Goal: Navigation & Orientation: Find specific page/section

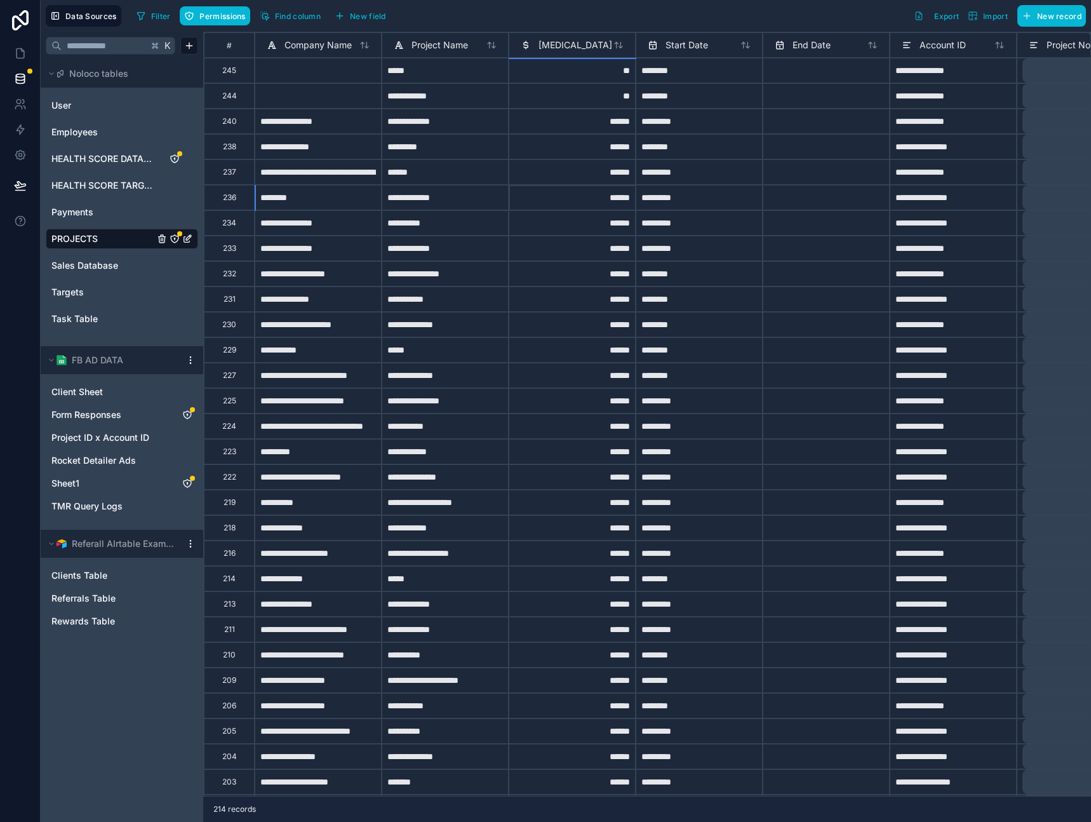
click at [575, 197] on div "******" at bounding box center [572, 197] width 127 height 25
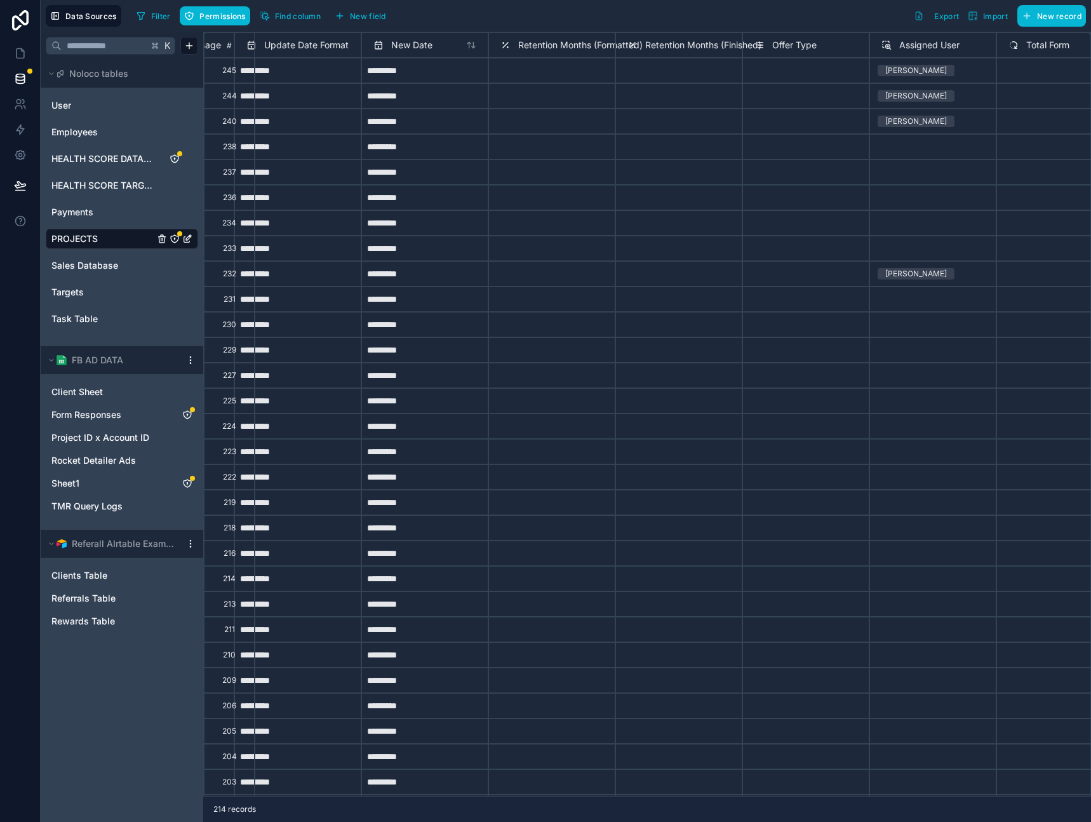
scroll to position [0, 3618]
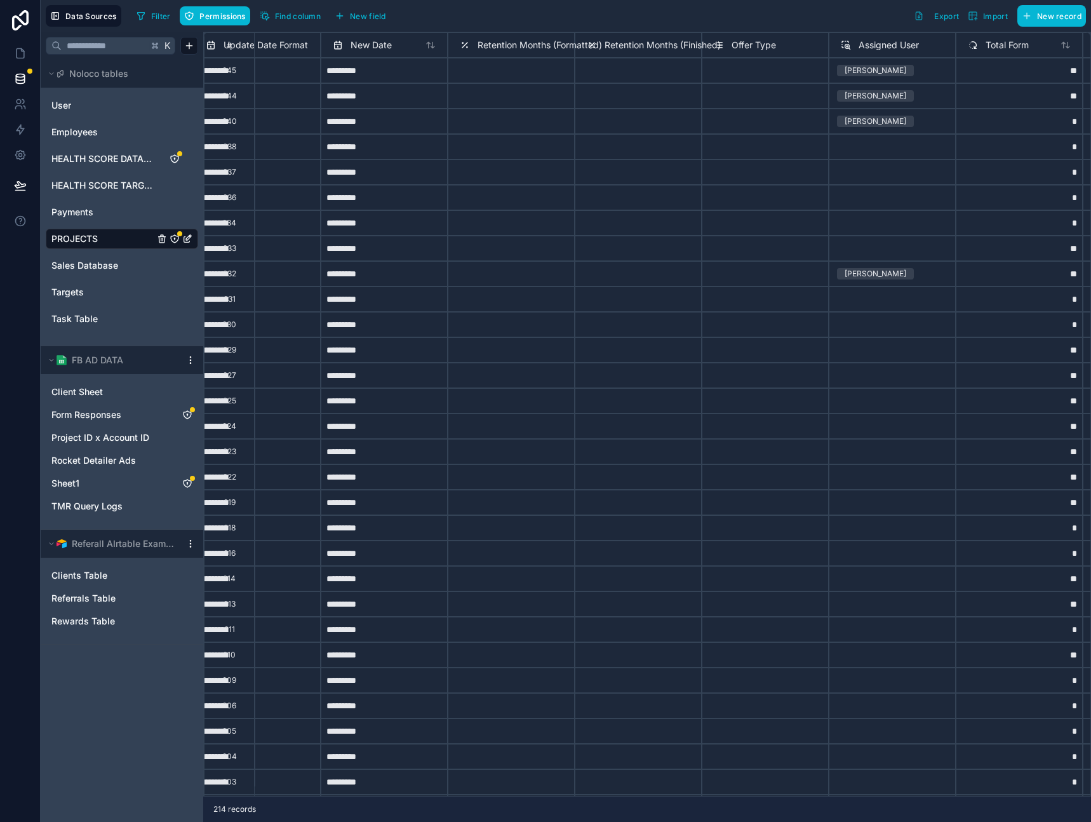
click at [133, 703] on div "K Noloco tables User Employees HEALTH SCORE DATABASE HEALTH SCORE TARGET Paymen…" at bounding box center [122, 427] width 163 height 790
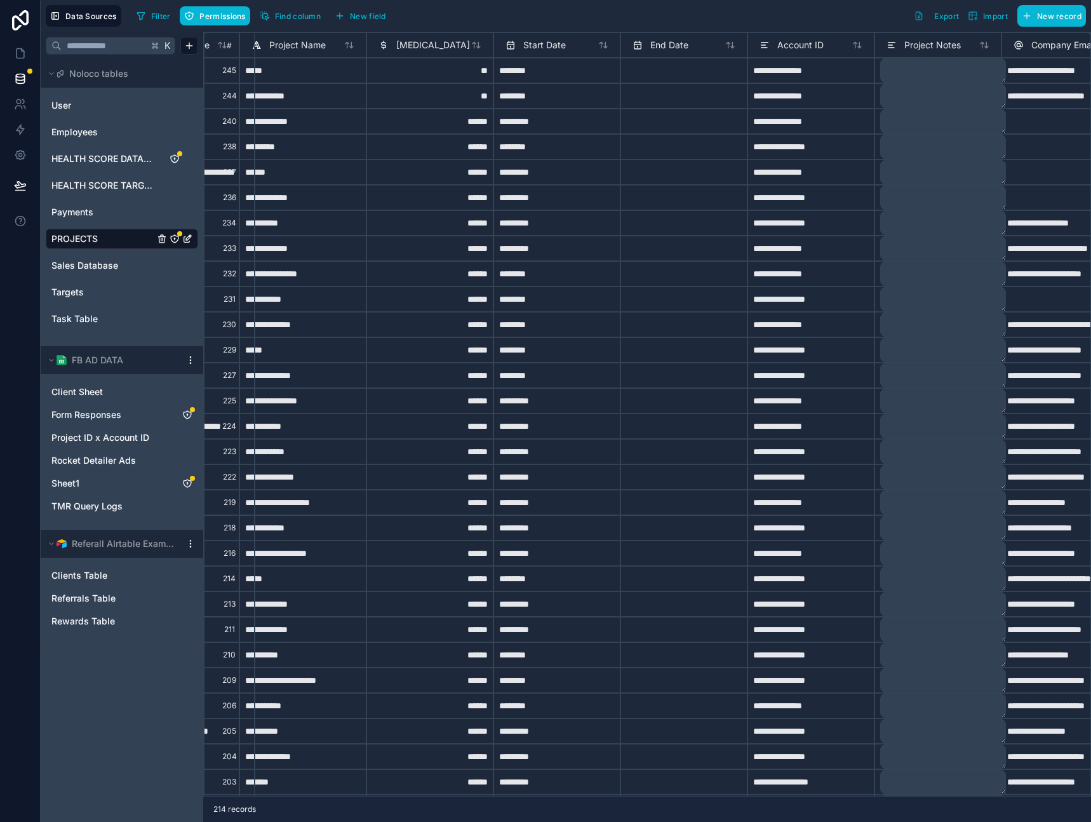
scroll to position [0, 0]
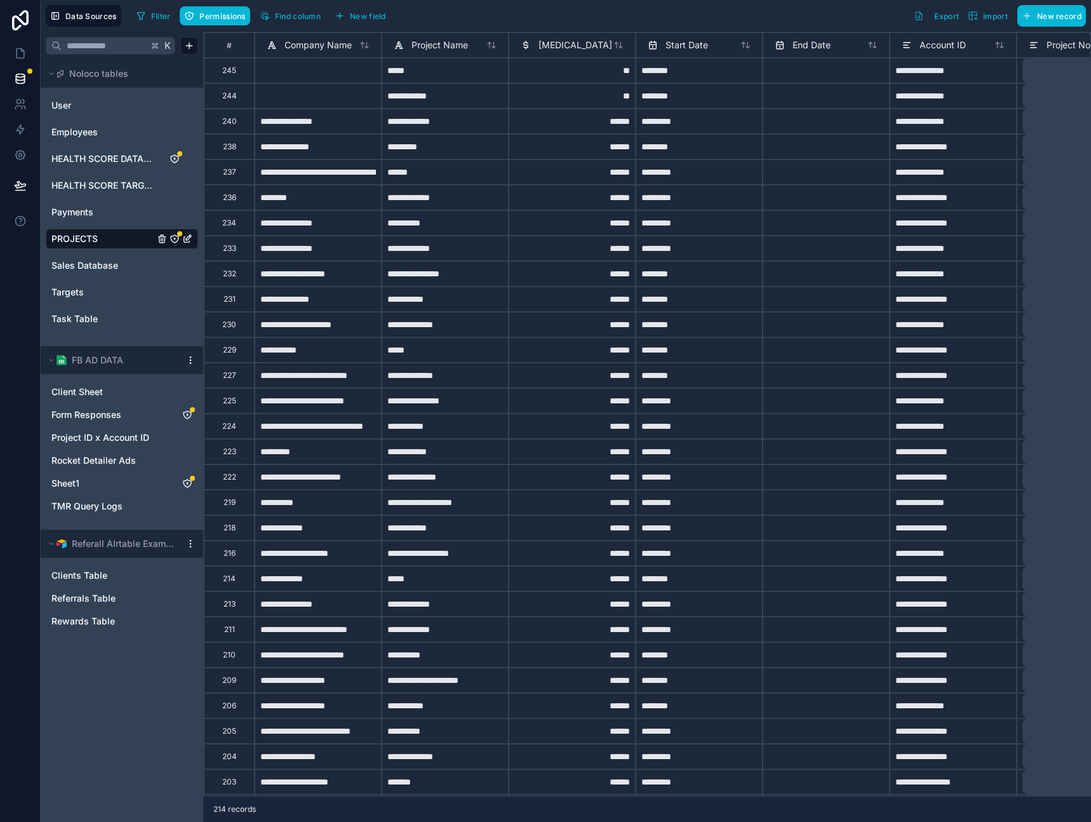
click at [122, 702] on div "K Noloco tables User Employees HEALTH SCORE DATABASE HEALTH SCORE TARGET Paymen…" at bounding box center [122, 427] width 163 height 790
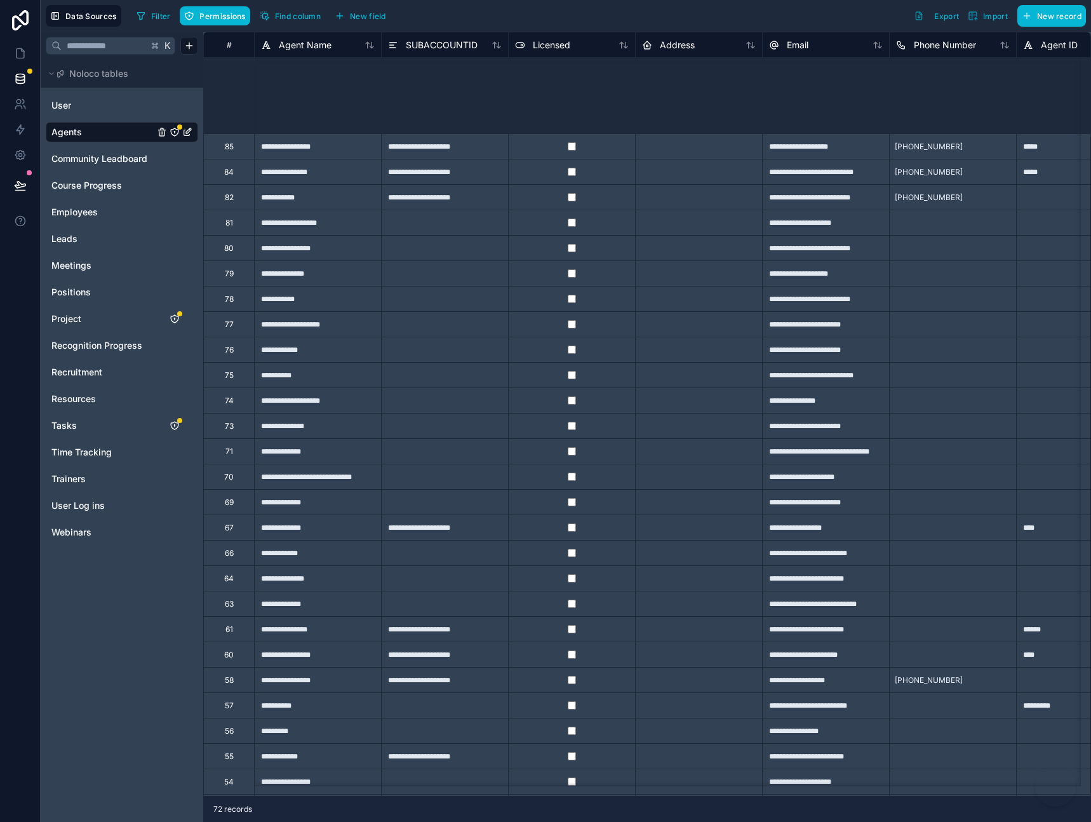
scroll to position [253, 0]
